Goal: Transaction & Acquisition: Purchase product/service

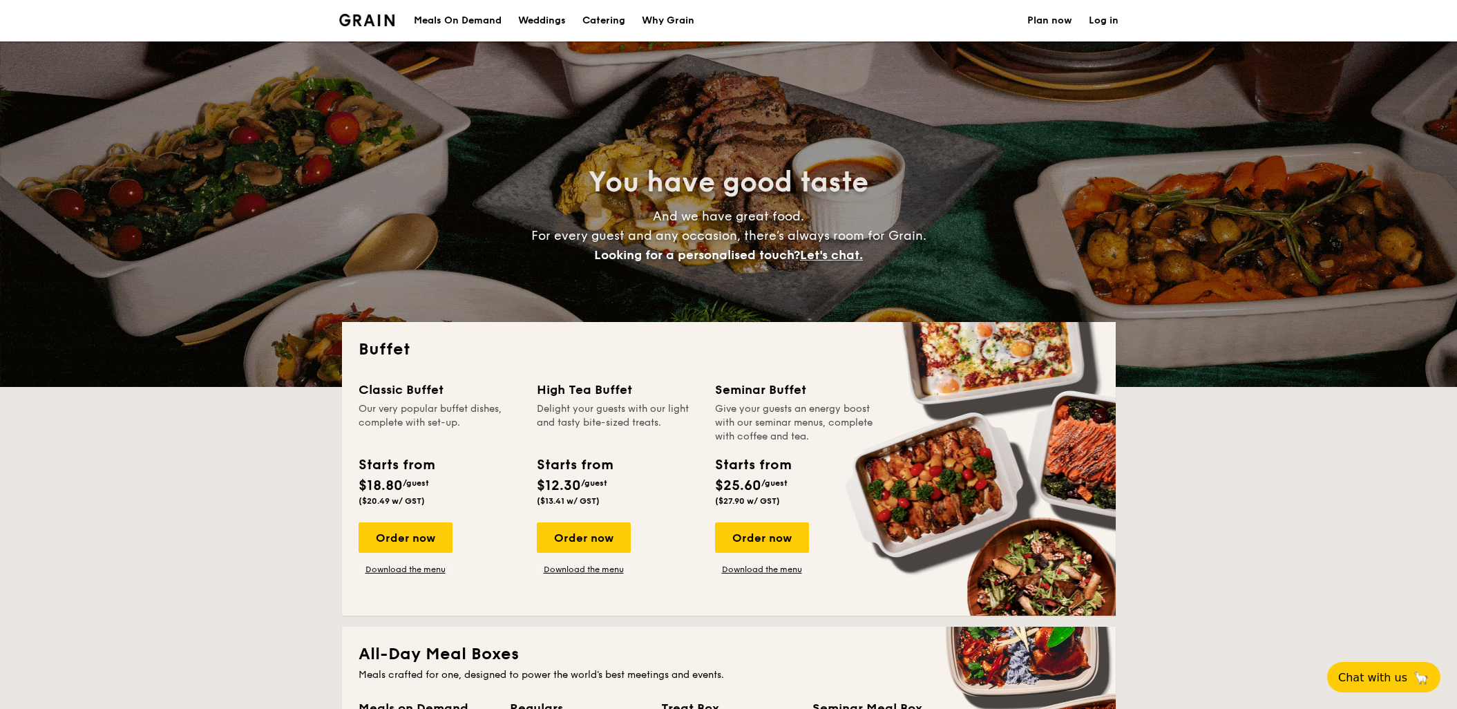
select select
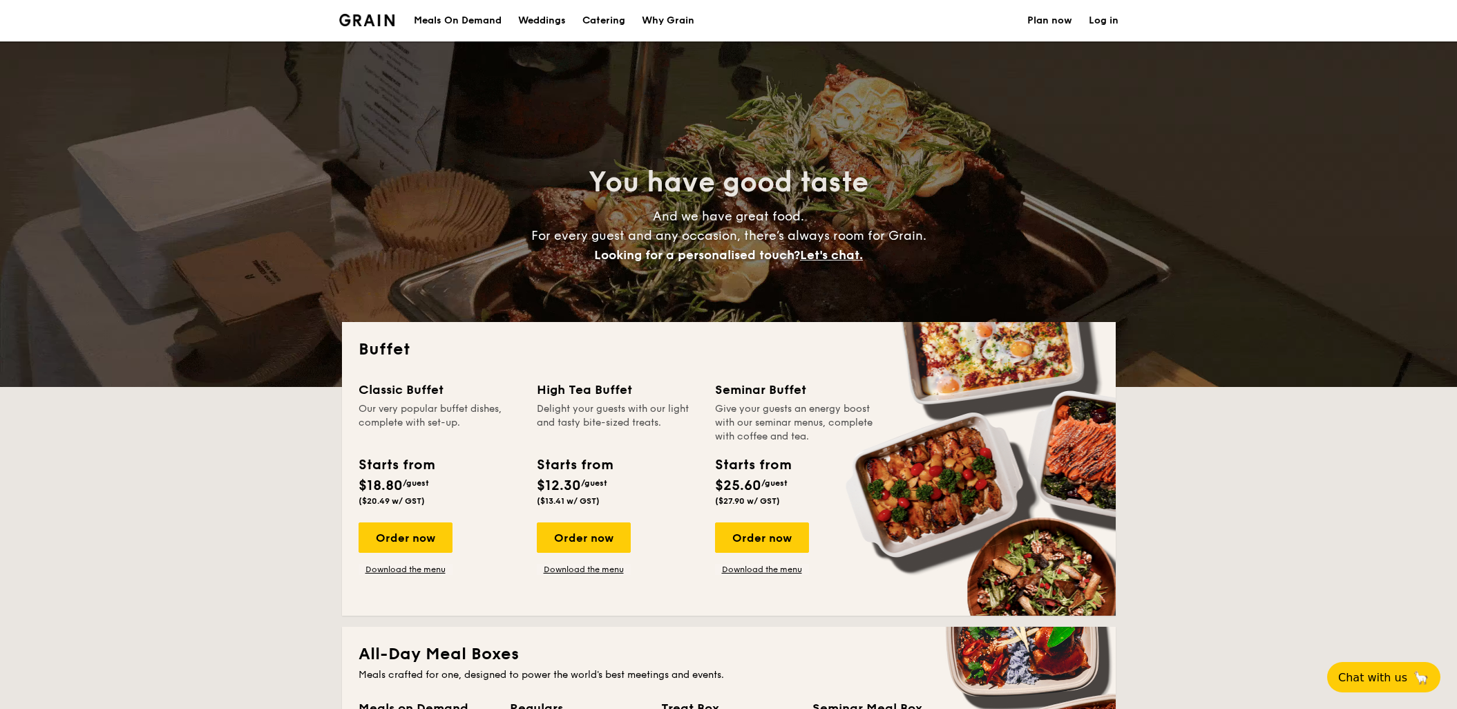
click at [452, 23] on div "Meals On Demand" at bounding box center [458, 20] width 88 height 41
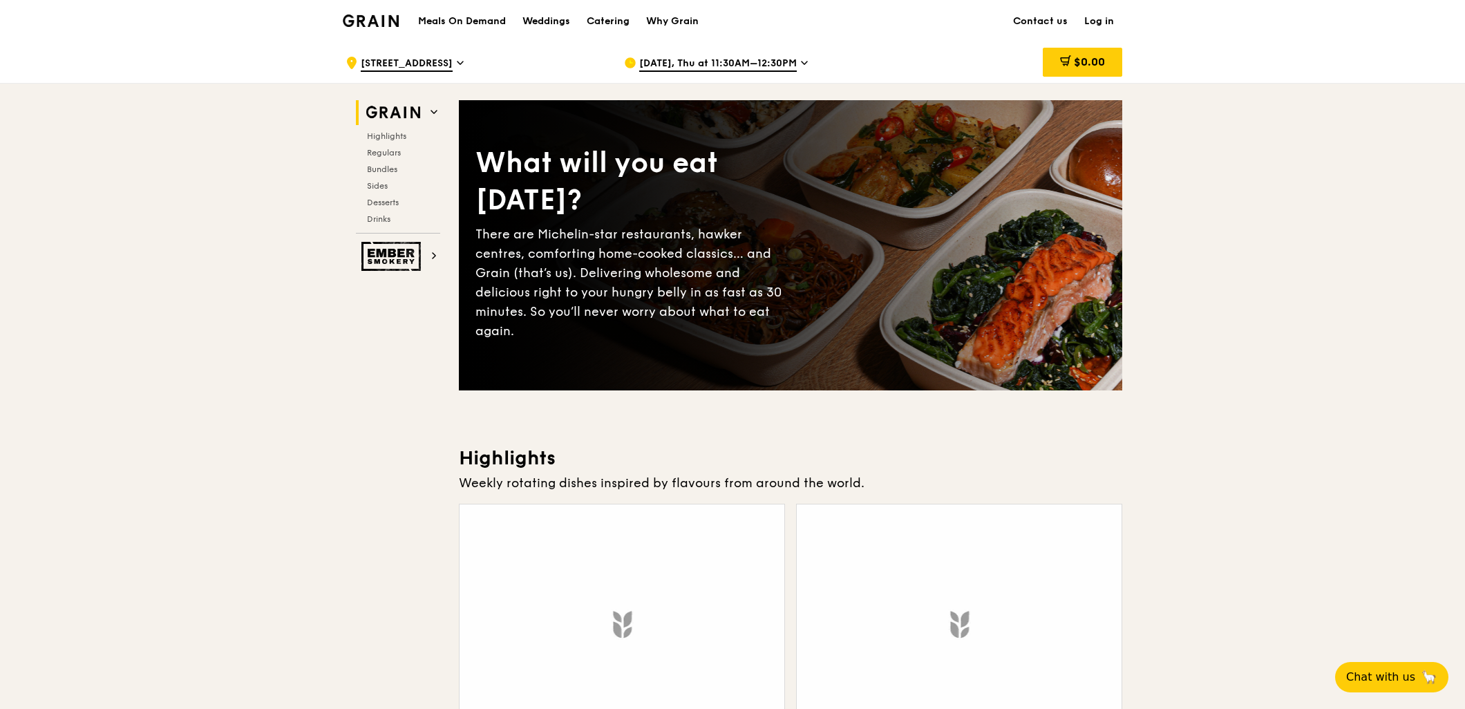
click at [729, 65] on span "[DATE], Thu at 11:30AM–12:30PM" at bounding box center [718, 64] width 158 height 15
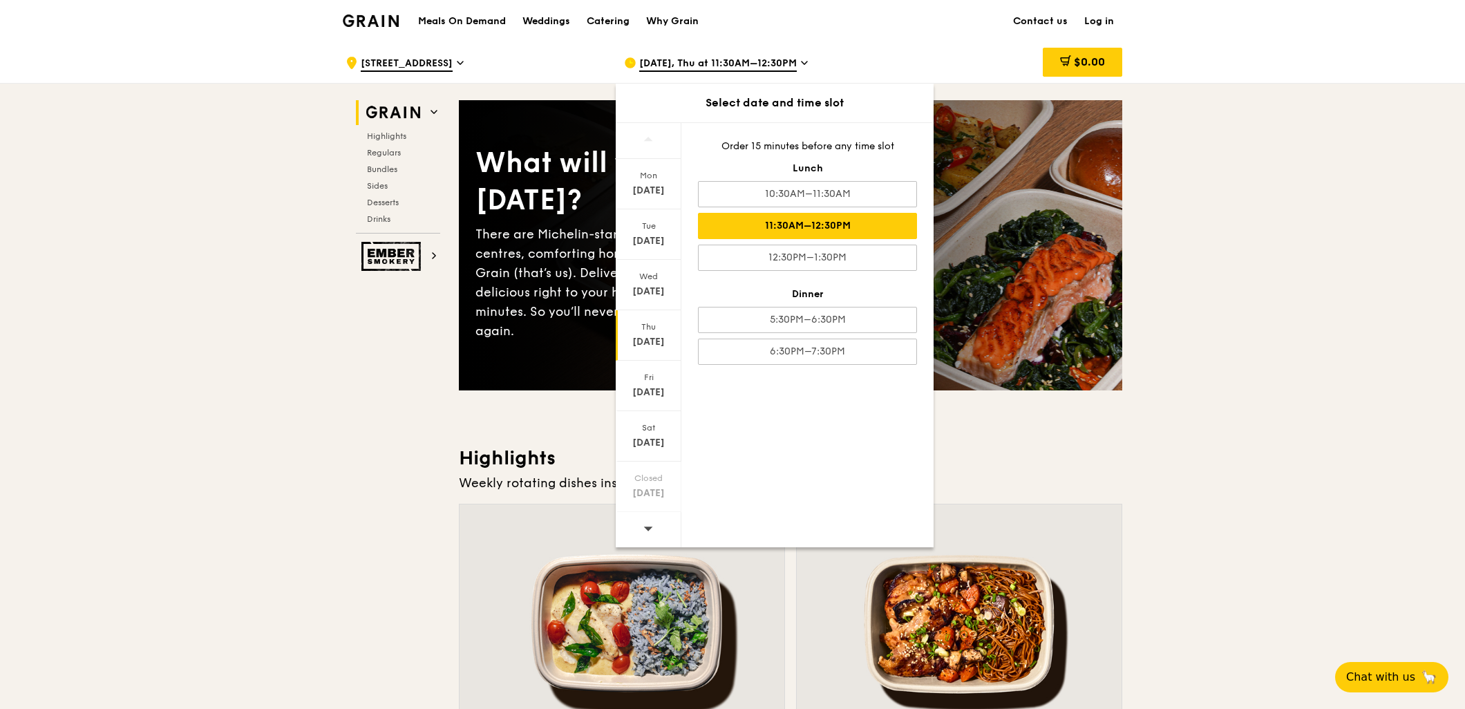
click at [650, 523] on icon at bounding box center [648, 528] width 10 height 10
click at [651, 526] on icon at bounding box center [648, 528] width 10 height 10
click at [651, 449] on div "[DATE]" at bounding box center [649, 436] width 66 height 50
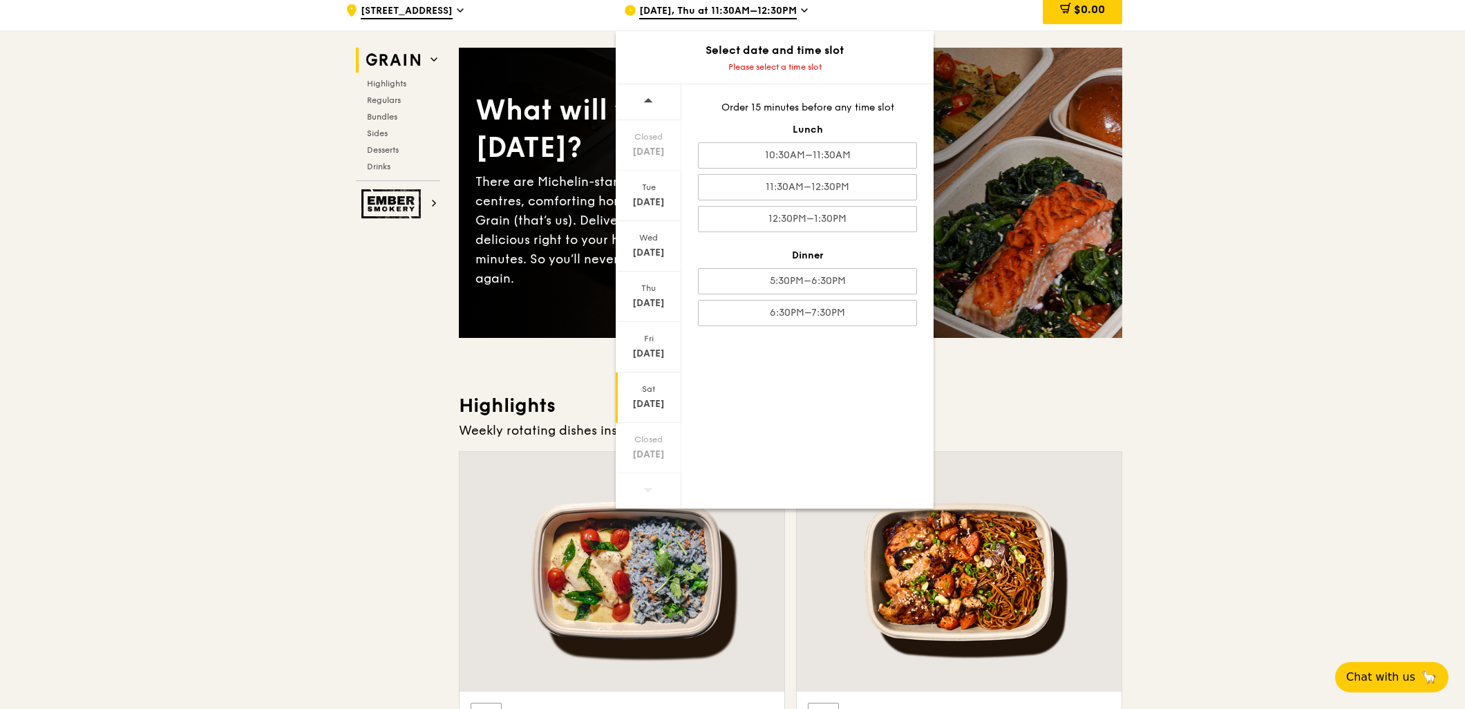
scroll to position [383, 0]
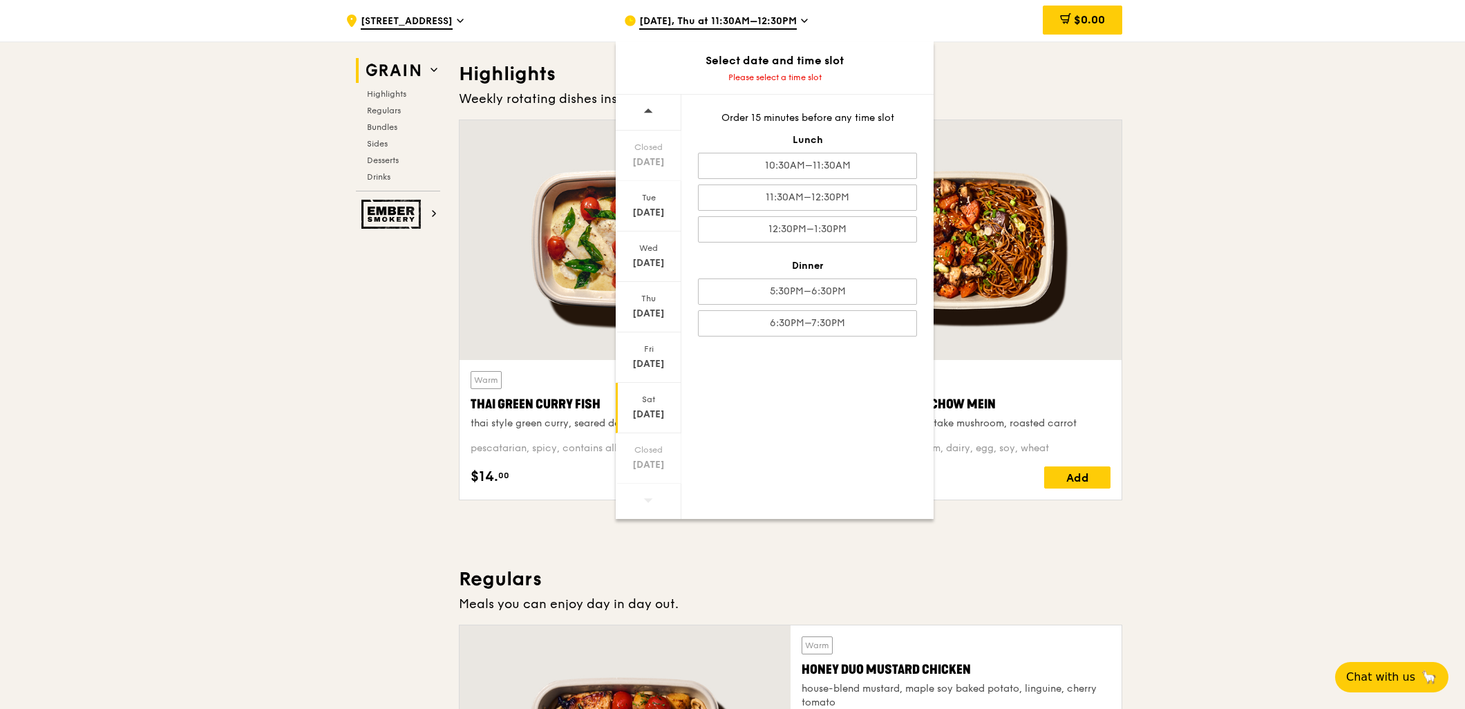
click at [652, 408] on div "[DATE]" at bounding box center [648, 415] width 61 height 14
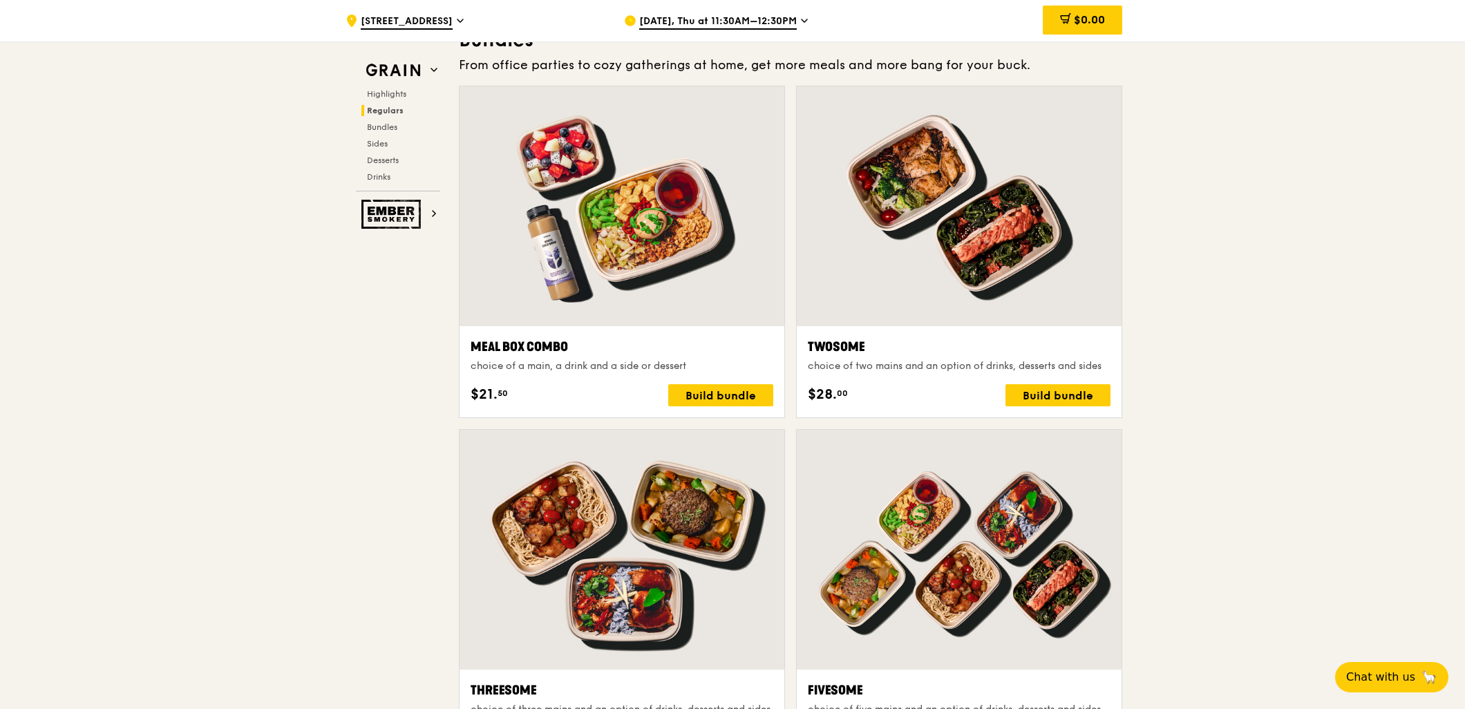
scroll to position [2302, 0]
